Goal: Task Accomplishment & Management: Complete application form

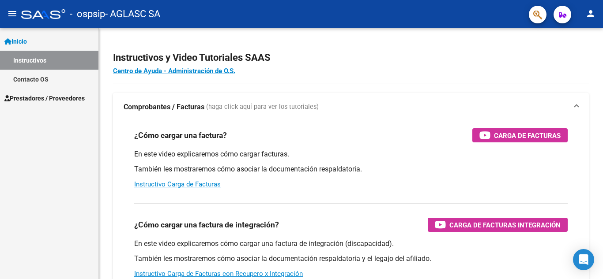
click at [68, 97] on span "Prestadores / Proveedores" at bounding box center [44, 99] width 80 height 10
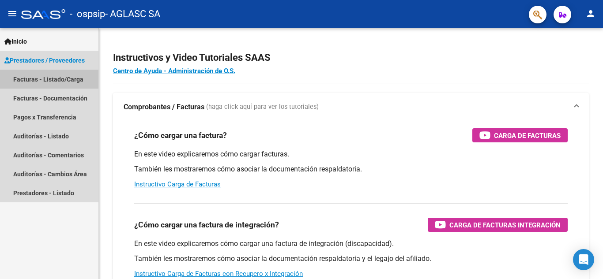
click at [64, 86] on link "Facturas - Listado/Carga" at bounding box center [49, 79] width 98 height 19
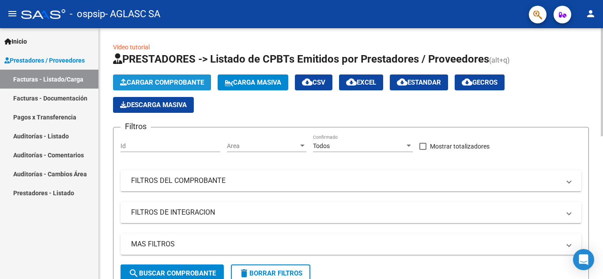
click at [186, 77] on button "Cargar Comprobante" at bounding box center [162, 83] width 98 height 16
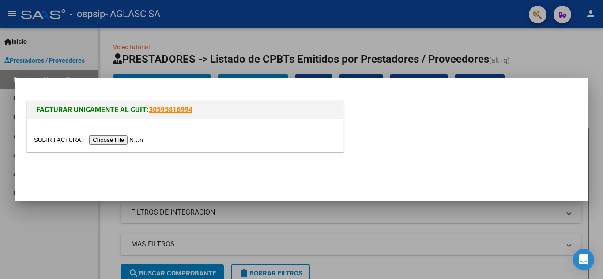
click at [109, 139] on input "file" at bounding box center [90, 140] width 112 height 9
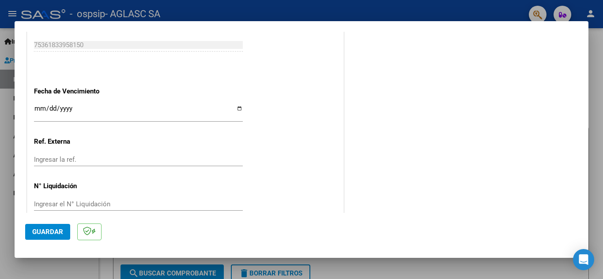
scroll to position [604, 0]
click at [236, 109] on input "Ingresar la fecha" at bounding box center [138, 112] width 209 height 14
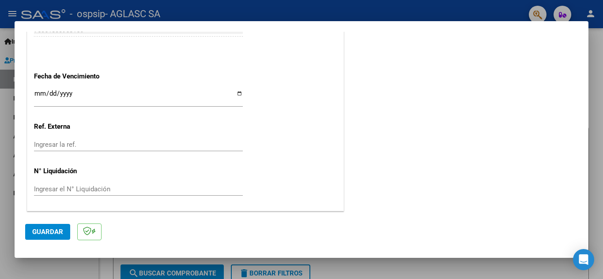
scroll to position [587, 0]
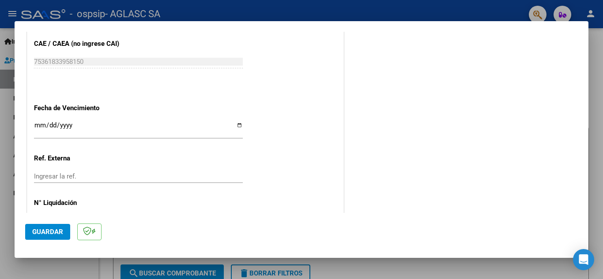
click at [236, 124] on input "Ingresar la fecha" at bounding box center [138, 129] width 209 height 14
type input "[DATE]"
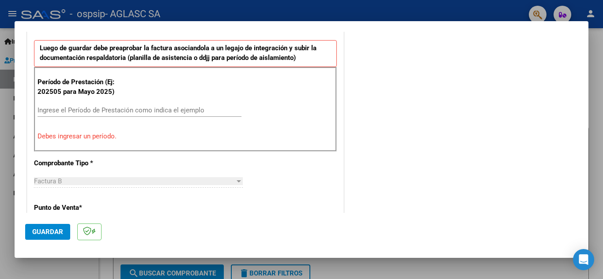
scroll to position [236, 0]
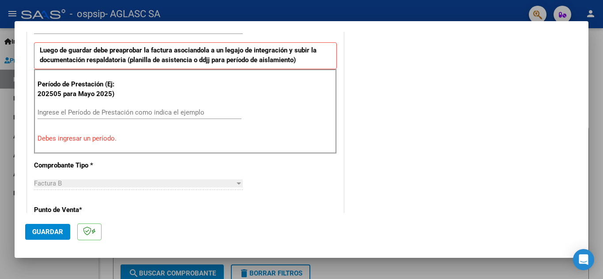
click at [110, 116] on input "Ingrese el Período de Prestación como indica el ejemplo" at bounding box center [140, 113] width 204 height 8
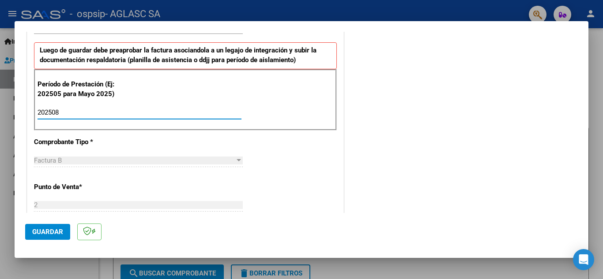
type input "202508"
click at [45, 225] on button "Guardar" at bounding box center [47, 232] width 45 height 16
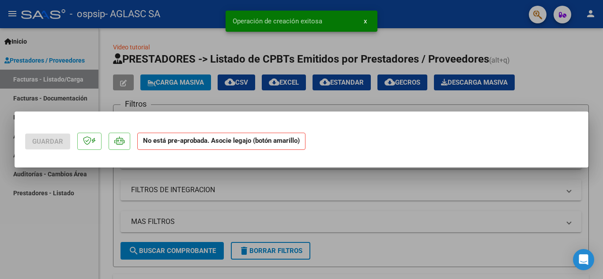
scroll to position [0, 0]
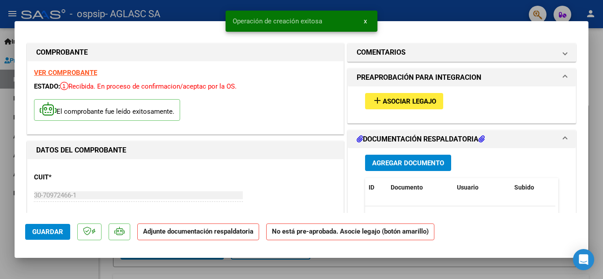
click at [419, 102] on span "Asociar Legajo" at bounding box center [409, 102] width 53 height 8
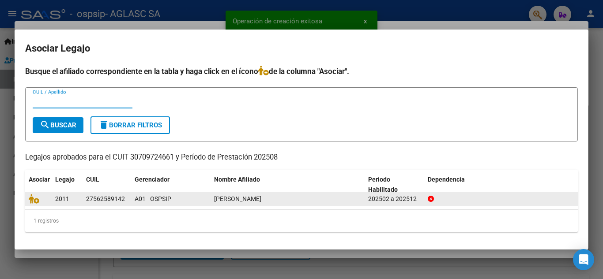
click at [35, 204] on div at bounding box center [38, 199] width 19 height 10
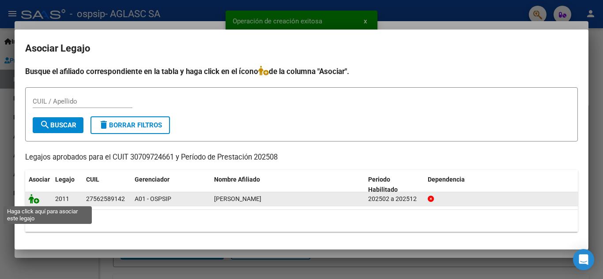
click at [33, 201] on icon at bounding box center [34, 199] width 11 height 10
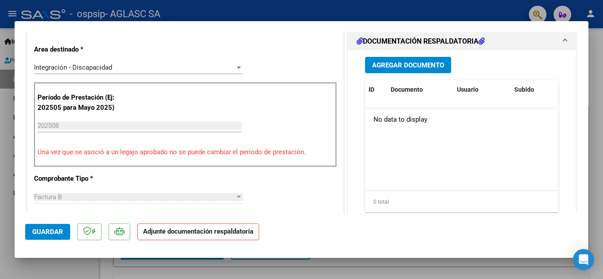
scroll to position [206, 0]
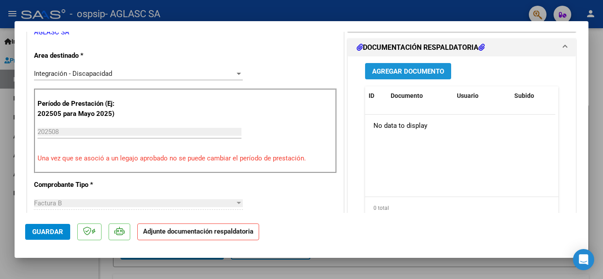
click at [419, 77] on button "Agregar Documento" at bounding box center [408, 71] width 86 height 16
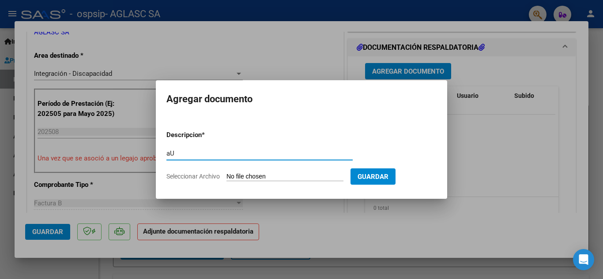
type input "a"
type input "Autorizacion"
click at [191, 178] on span "Seleccionar Archivo" at bounding box center [192, 176] width 53 height 7
click at [227, 178] on input "Seleccionar Archivo" at bounding box center [285, 177] width 117 height 8
type input "C:\fakepath\AUTORIZACION [PERSON_NAME] [DATE]-[DATE].pdf"
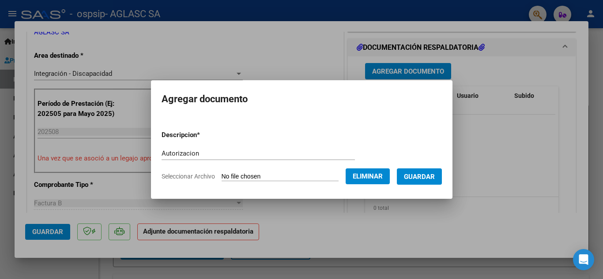
click at [430, 178] on span "Guardar" at bounding box center [419, 177] width 31 height 8
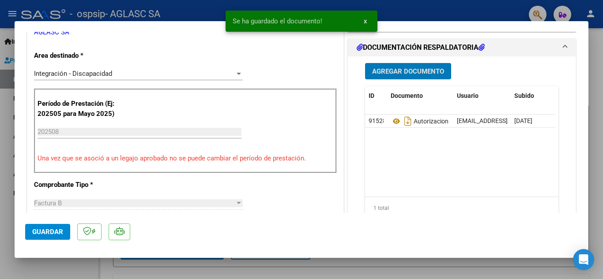
click at [422, 73] on span "Agregar Documento" at bounding box center [408, 72] width 72 height 8
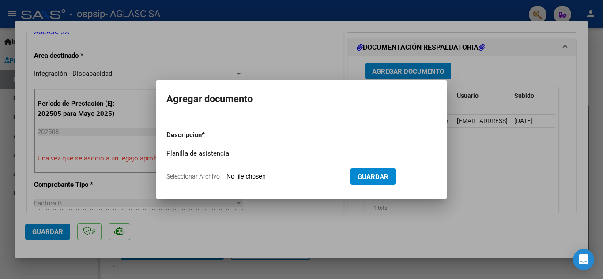
type input "Planilla de asistencia"
click at [204, 176] on span "Seleccionar Archivo" at bounding box center [192, 176] width 53 height 7
click at [227, 176] on input "Seleccionar Archivo" at bounding box center [285, 177] width 117 height 8
type input "C:\fakepath\PLANILLA VARGAS THAIS IE [DATE].pdf"
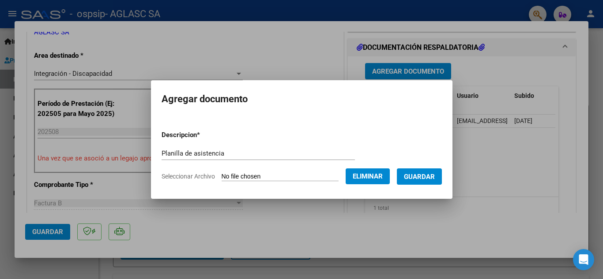
click at [429, 180] on span "Guardar" at bounding box center [419, 177] width 31 height 8
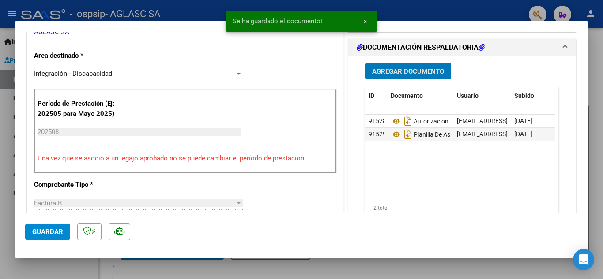
click at [44, 234] on span "Guardar" at bounding box center [47, 232] width 31 height 8
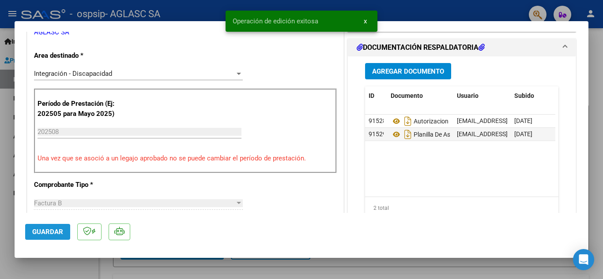
click at [44, 234] on span "Guardar" at bounding box center [47, 232] width 31 height 8
click at [82, 267] on div at bounding box center [301, 139] width 603 height 279
type input "$ 0,00"
